Goal: Transaction & Acquisition: Purchase product/service

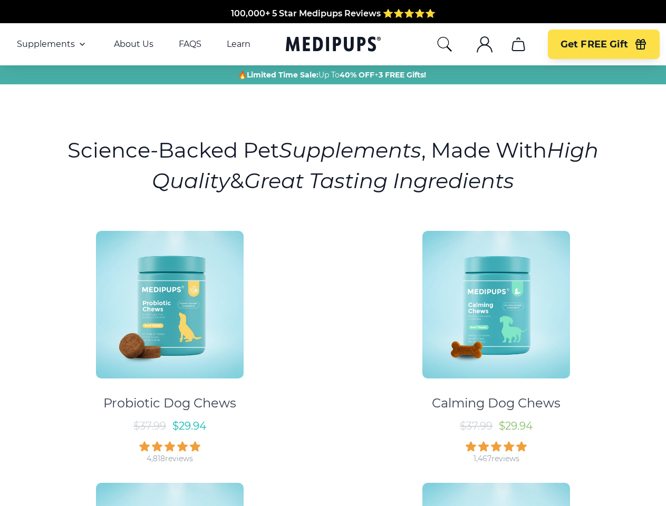
click at [333, 253] on div "Probiotic Dog Chews $ 37.99 $ 29.94 4,818 reviews Calming Dog Chews $ 37.99 $ 2…" at bounding box center [332, 469] width 653 height 495
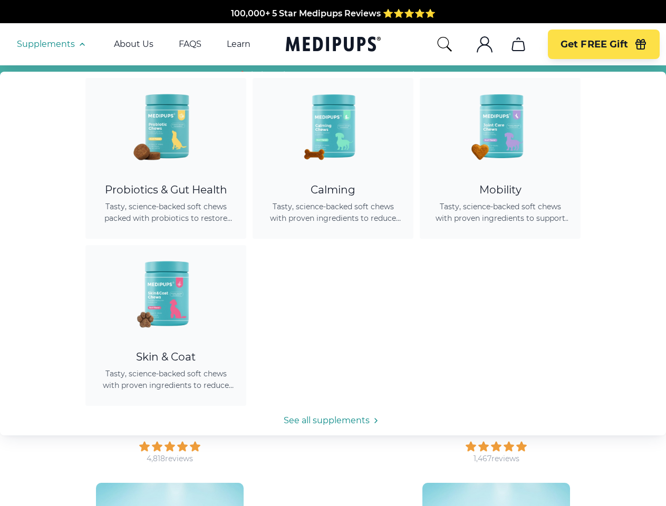
click at [52, 44] on span "Supplements" at bounding box center [46, 44] width 58 height 11
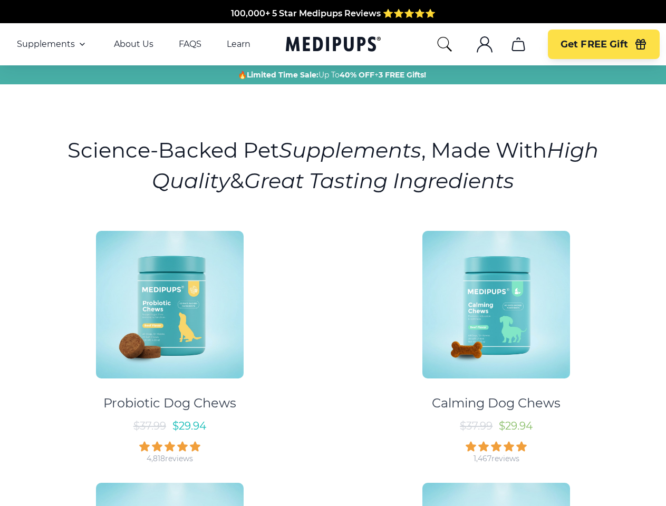
click at [81, 44] on icon "button" at bounding box center [82, 44] width 13 height 13
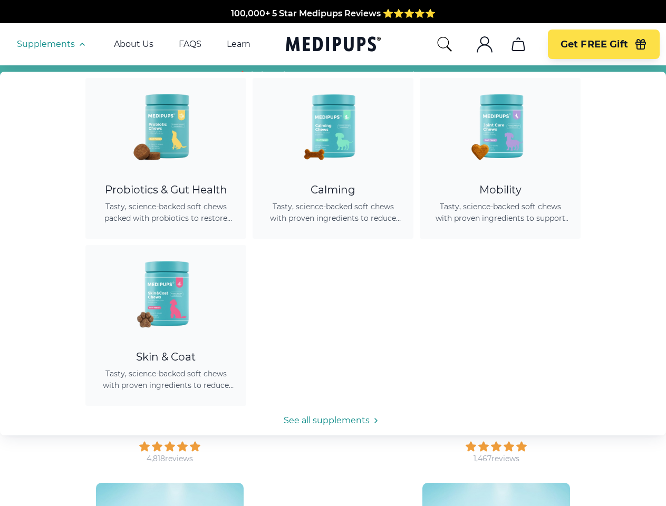
click at [444, 44] on icon "search" at bounding box center [444, 44] width 17 height 17
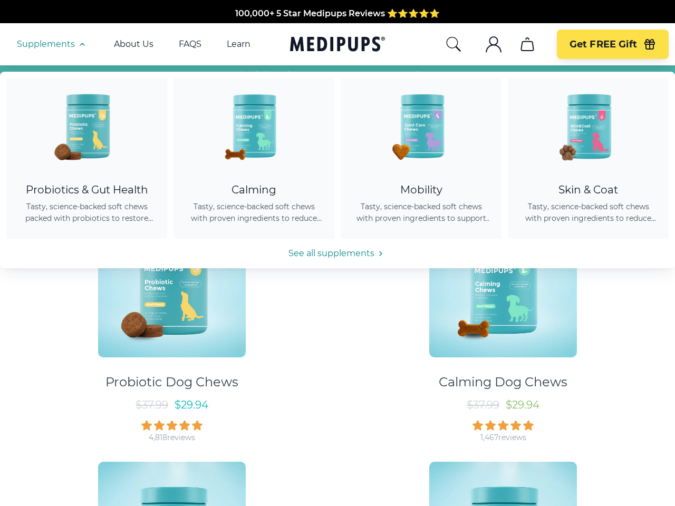
click at [485, 44] on icon ".cls-1{fill:none;stroke:currentColor;stroke-miterlimit:10;stroke-width:1.5px;}" at bounding box center [493, 44] width 17 height 17
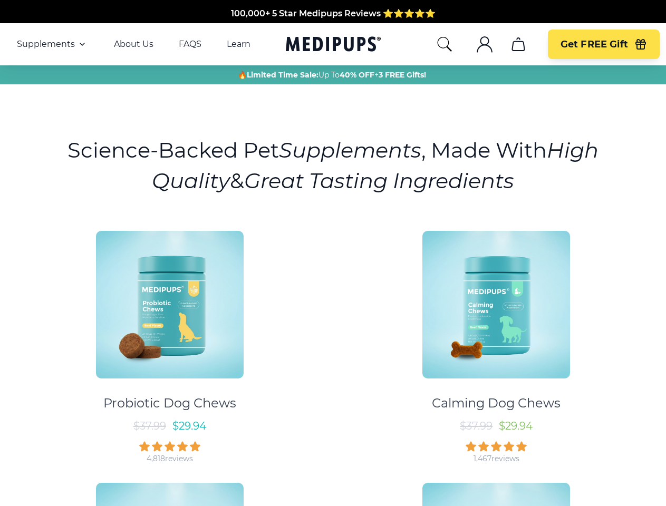
click at [518, 44] on icon "cart" at bounding box center [518, 44] width 17 height 17
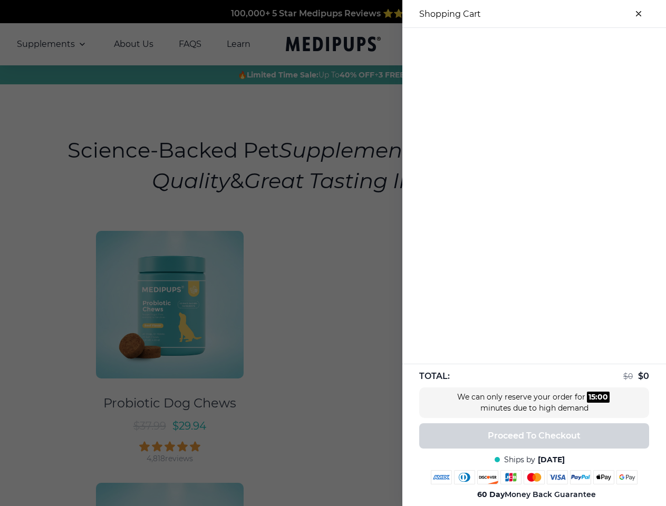
click at [518, 44] on div at bounding box center [333, 253] width 666 height 506
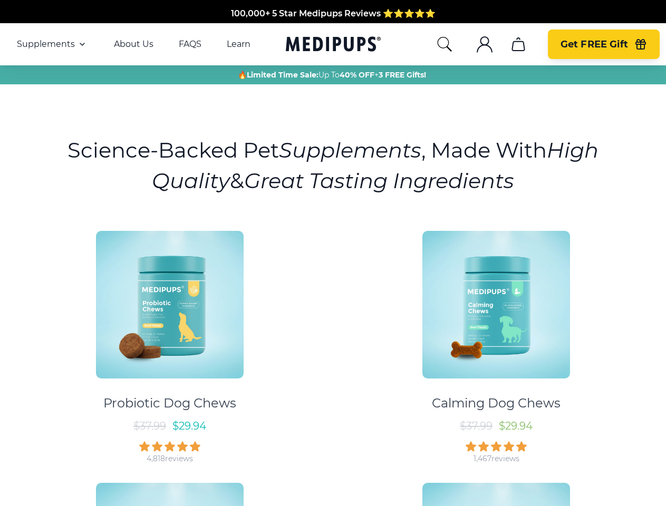
click at [603, 44] on span "Get FREE Gift" at bounding box center [595, 45] width 68 height 12
